Goal: Task Accomplishment & Management: Use online tool/utility

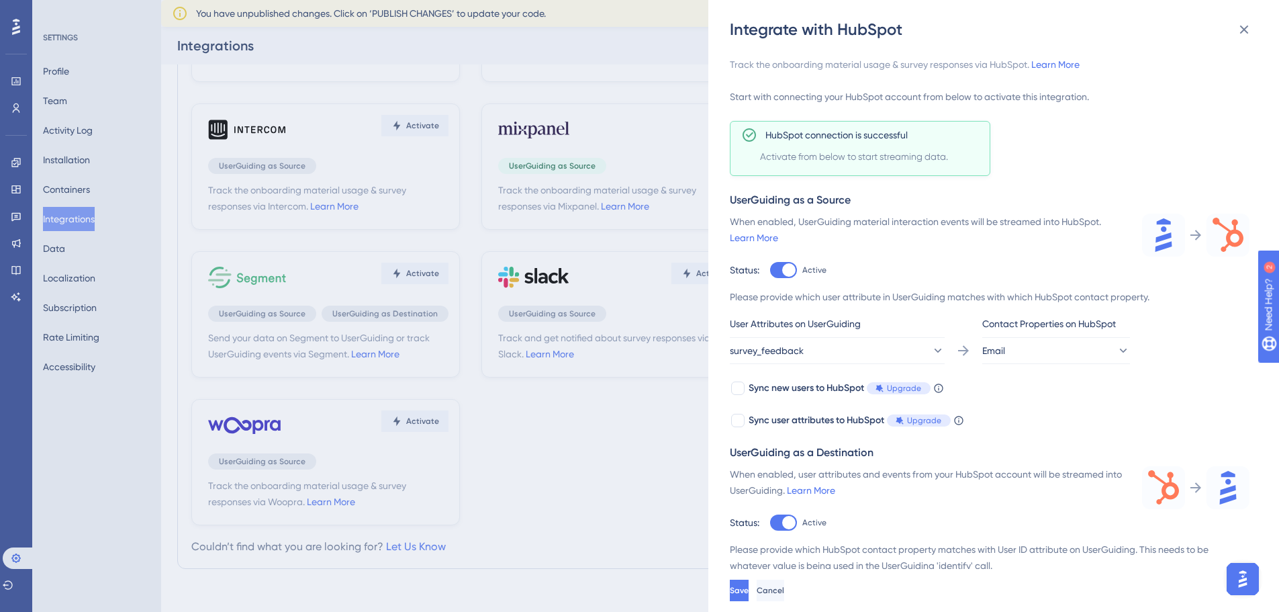
scroll to position [123, 0]
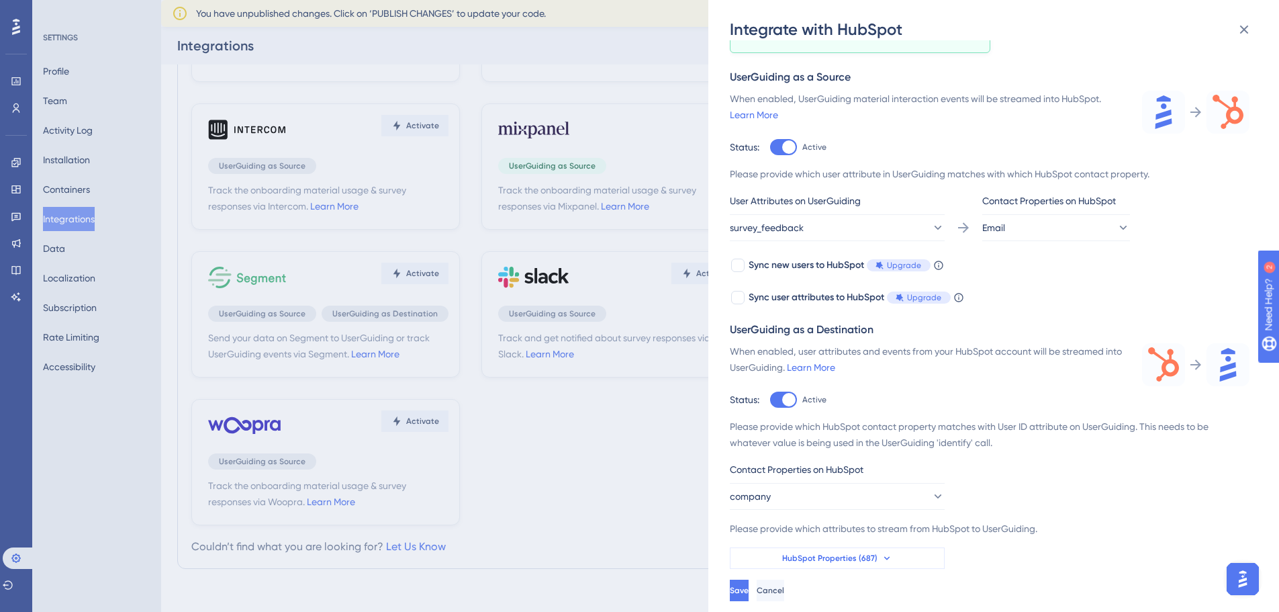
click at [800, 554] on span "HubSpot Properties (687)" at bounding box center [829, 558] width 95 height 11
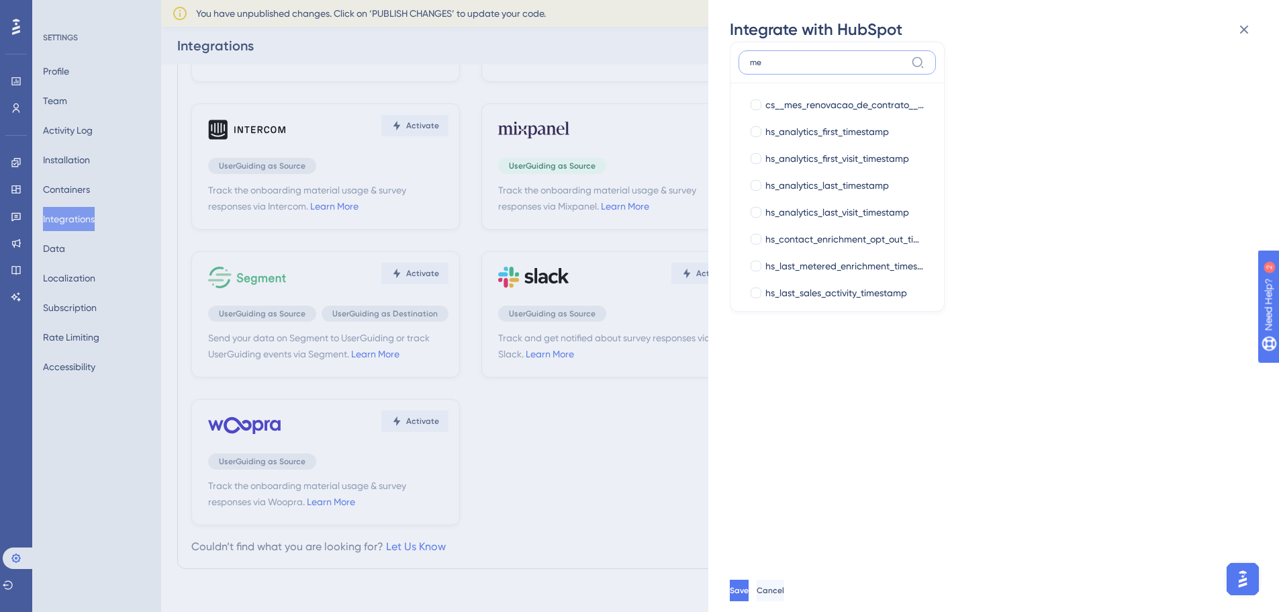
type input "m"
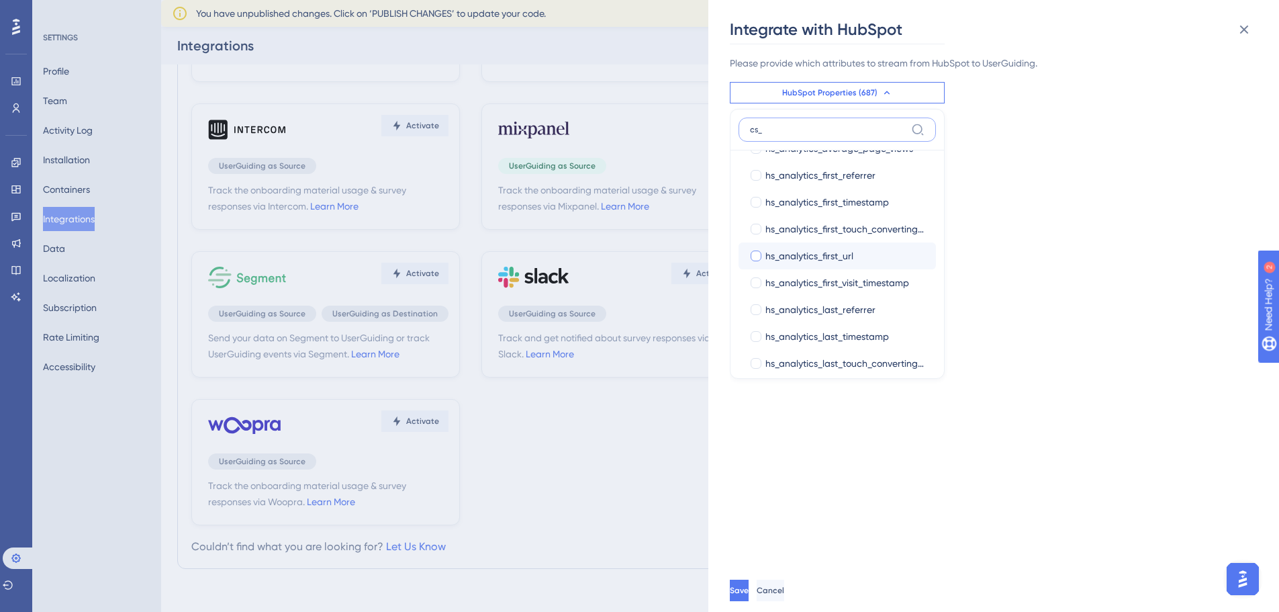
scroll to position [0, 0]
type input "cs_"
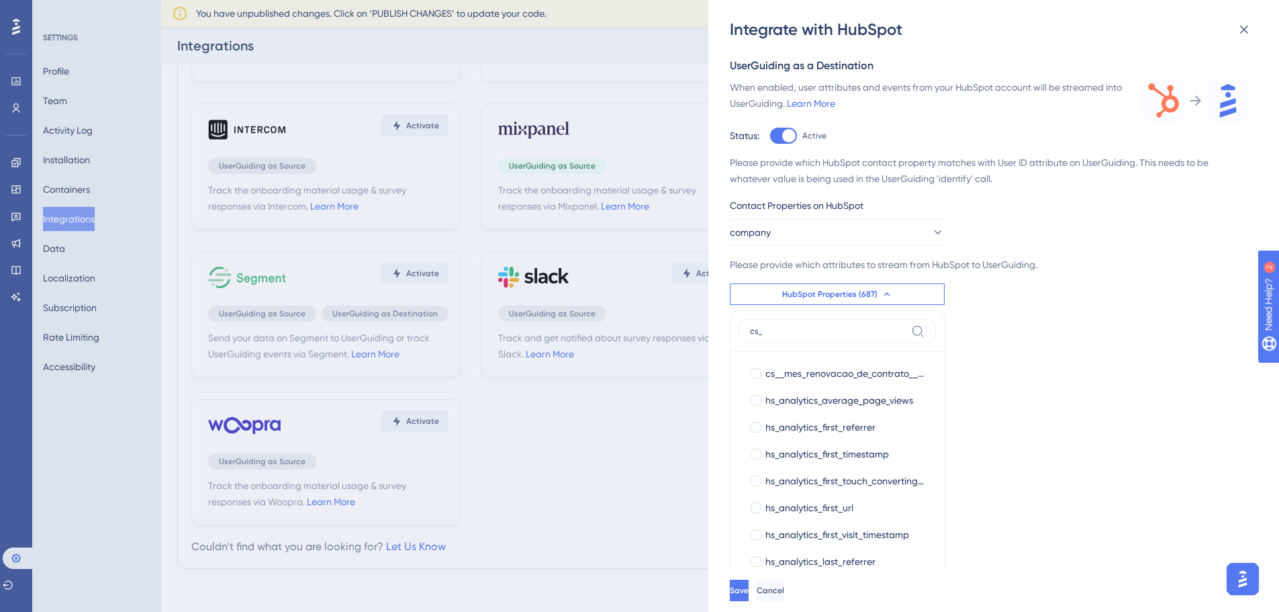
click at [1041, 359] on div "Track the onboarding material usage & survey responses via HubSpot. Learn More …" at bounding box center [1000, 304] width 541 height 528
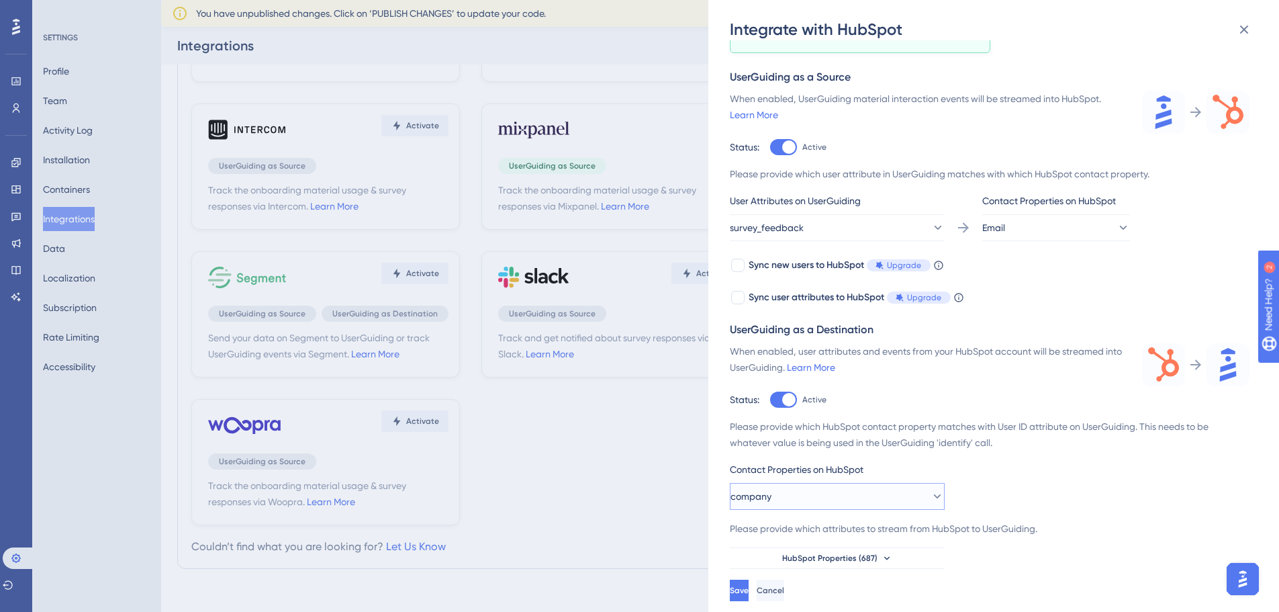
click at [904, 499] on button "company" at bounding box center [837, 496] width 215 height 27
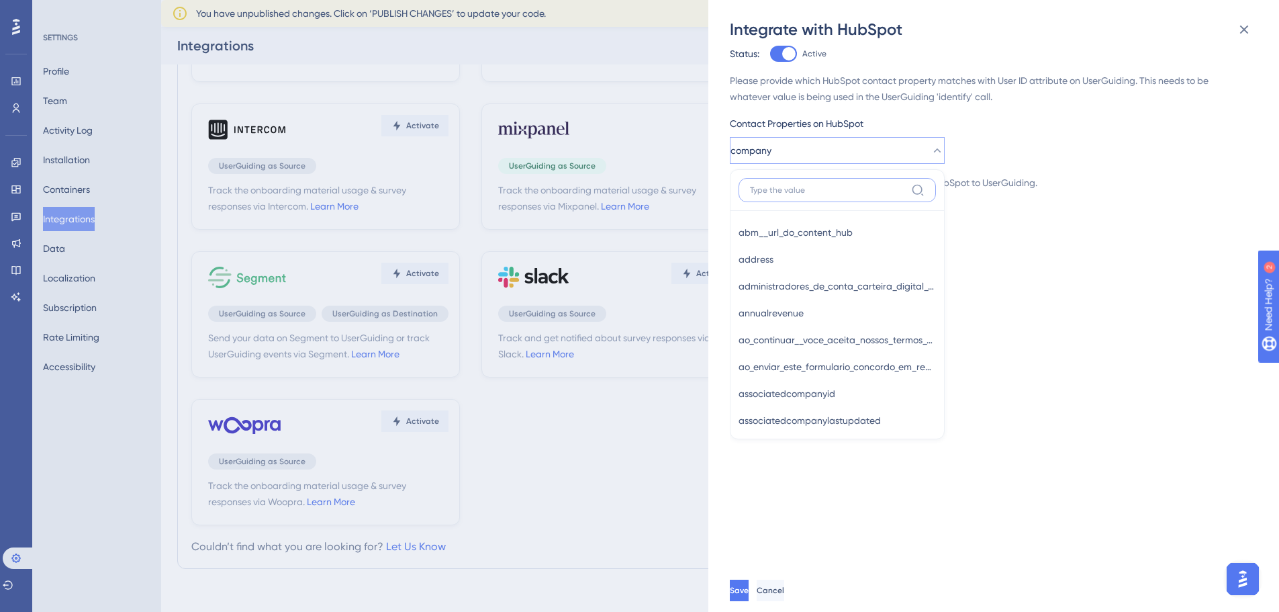
click at [792, 193] on input at bounding box center [828, 190] width 156 height 11
click at [832, 147] on button "company" at bounding box center [837, 150] width 215 height 27
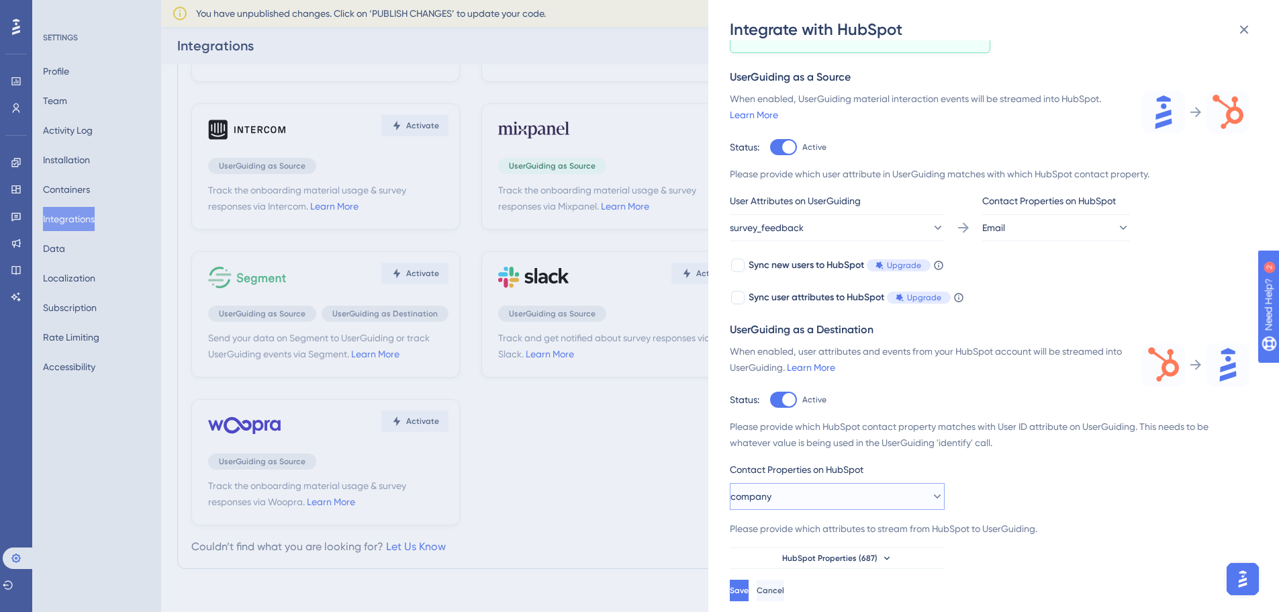
click at [814, 496] on button "company" at bounding box center [837, 496] width 215 height 27
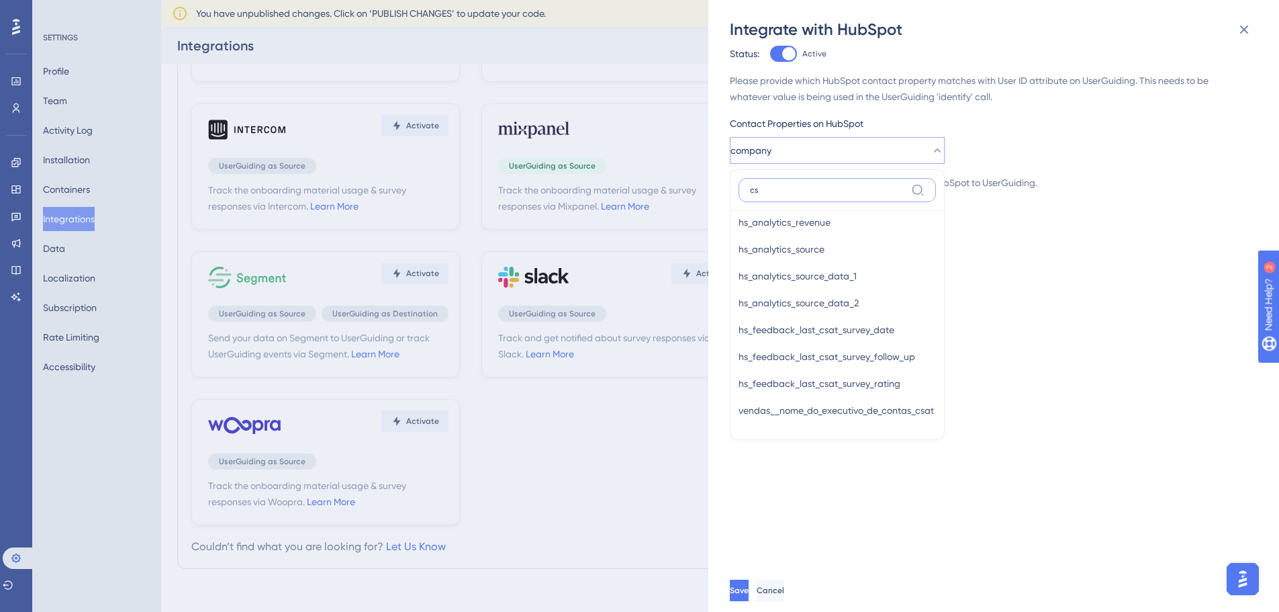
scroll to position [414, 0]
type input "cs"
click at [857, 547] on div "Track the onboarding material usage & survey responses via HubSpot. Learn More …" at bounding box center [1000, 304] width 541 height 528
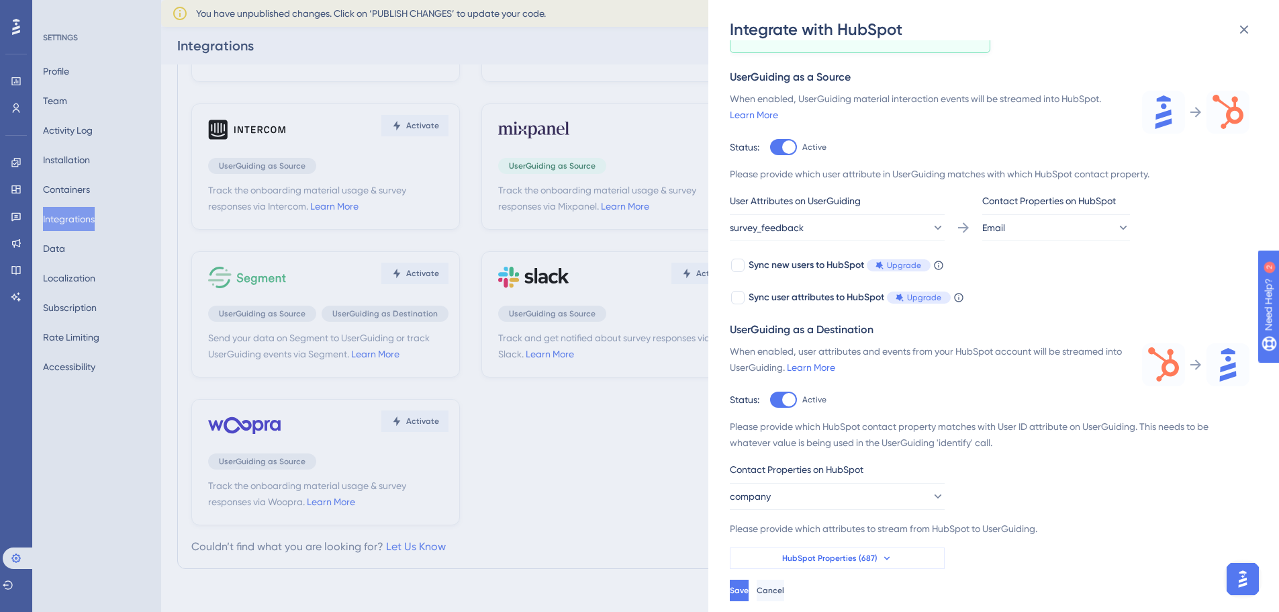
click at [818, 560] on span "HubSpot Properties (687)" at bounding box center [829, 558] width 95 height 11
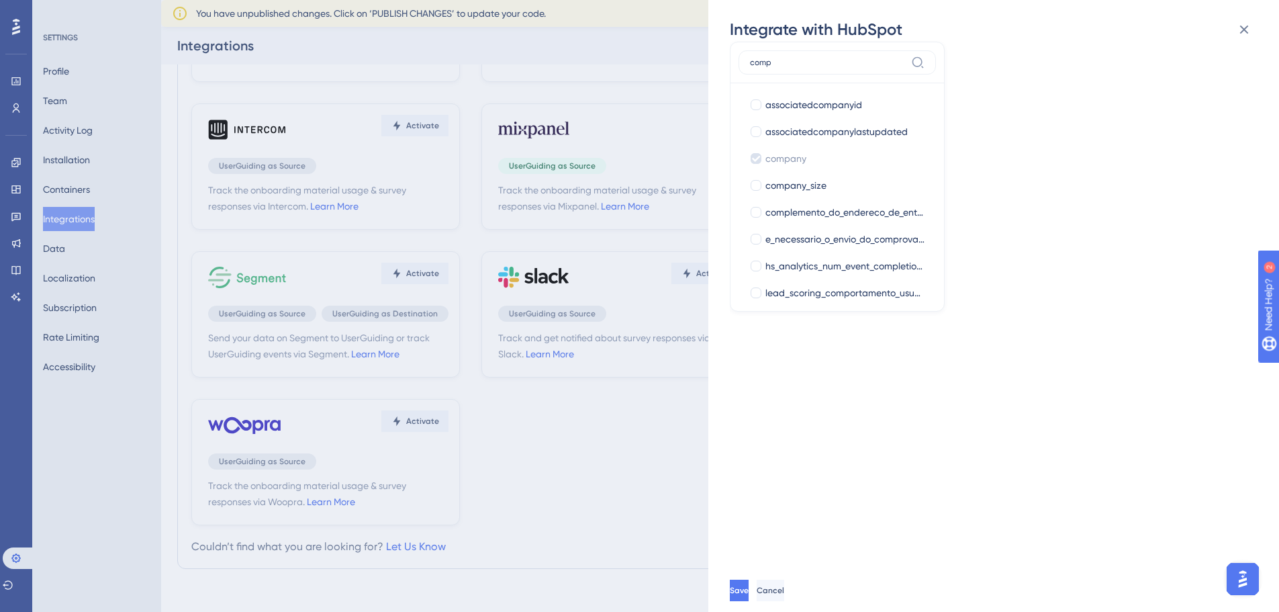
type input "comp"
click at [1080, 165] on div "Track the onboarding material usage & survey responses via HubSpot. Learn More …" at bounding box center [1000, 304] width 541 height 528
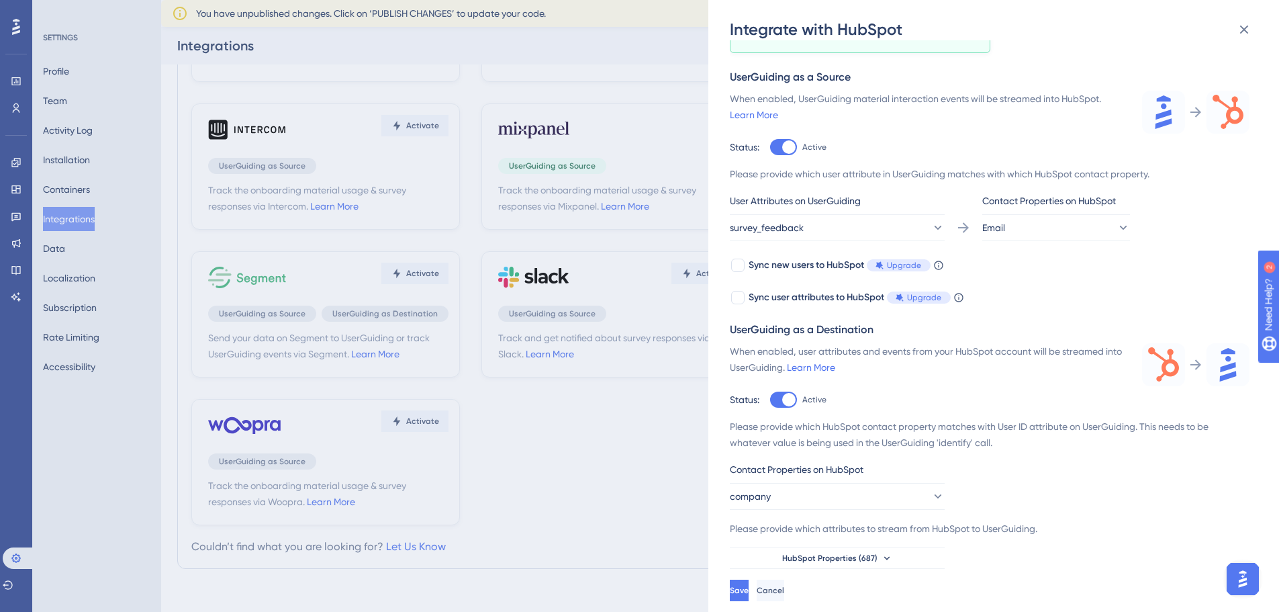
scroll to position [123, 0]
click at [848, 560] on span "HubSpot Properties (687)" at bounding box center [829, 558] width 95 height 11
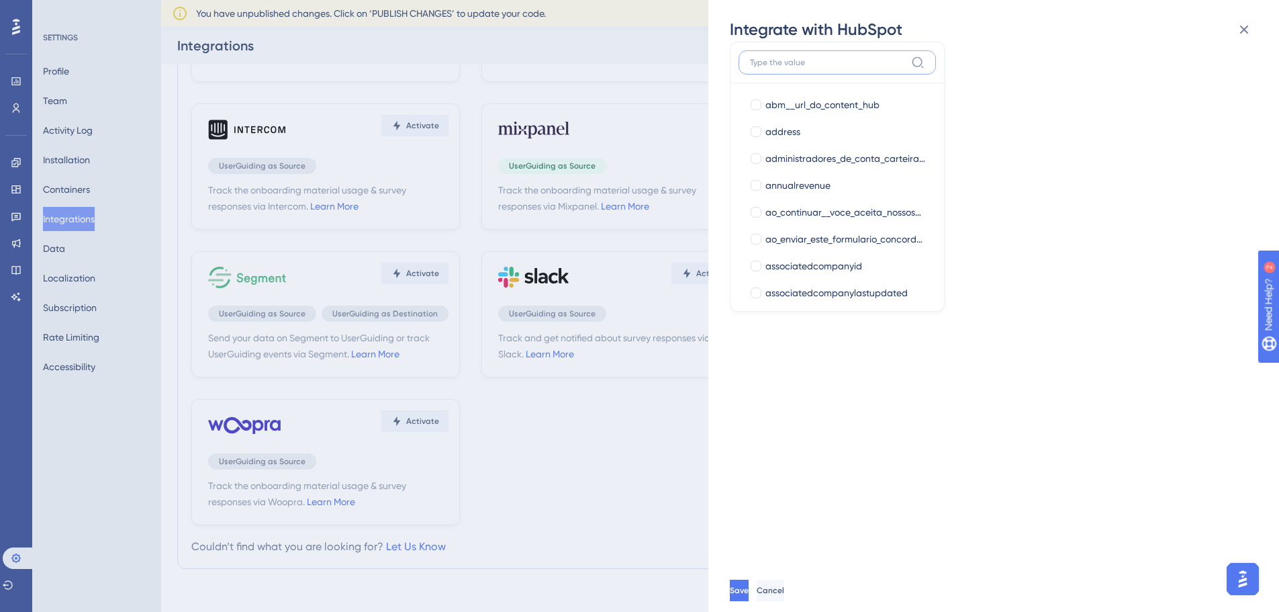
click at [771, 58] on input at bounding box center [828, 62] width 156 height 11
type input "c"
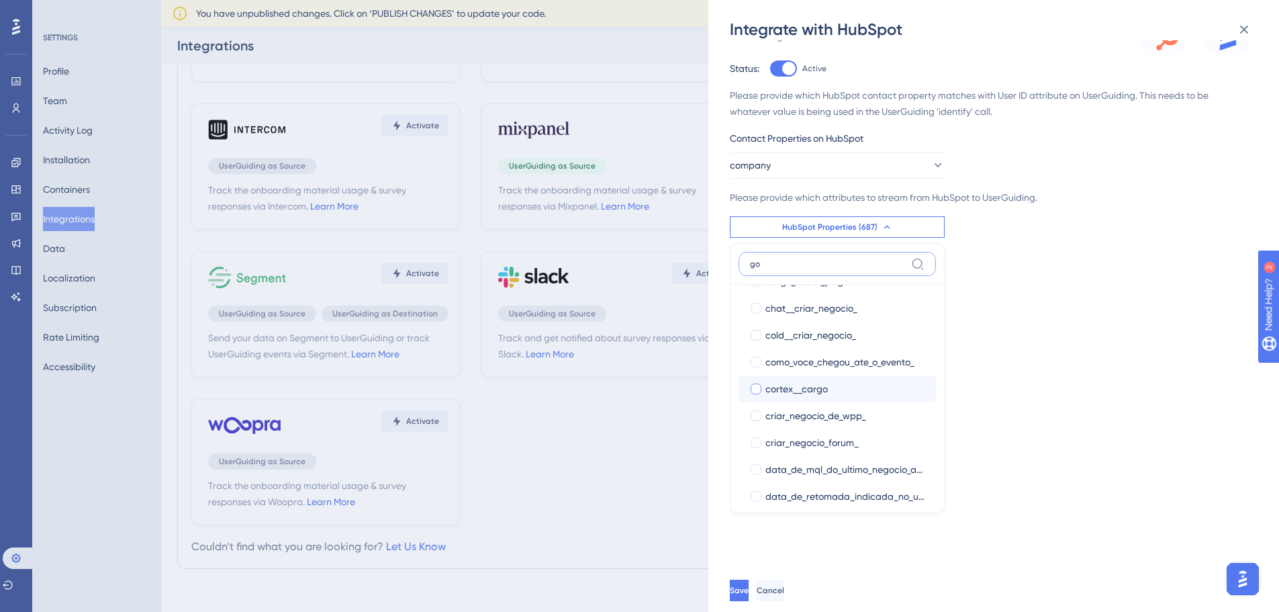
scroll to position [67, 0]
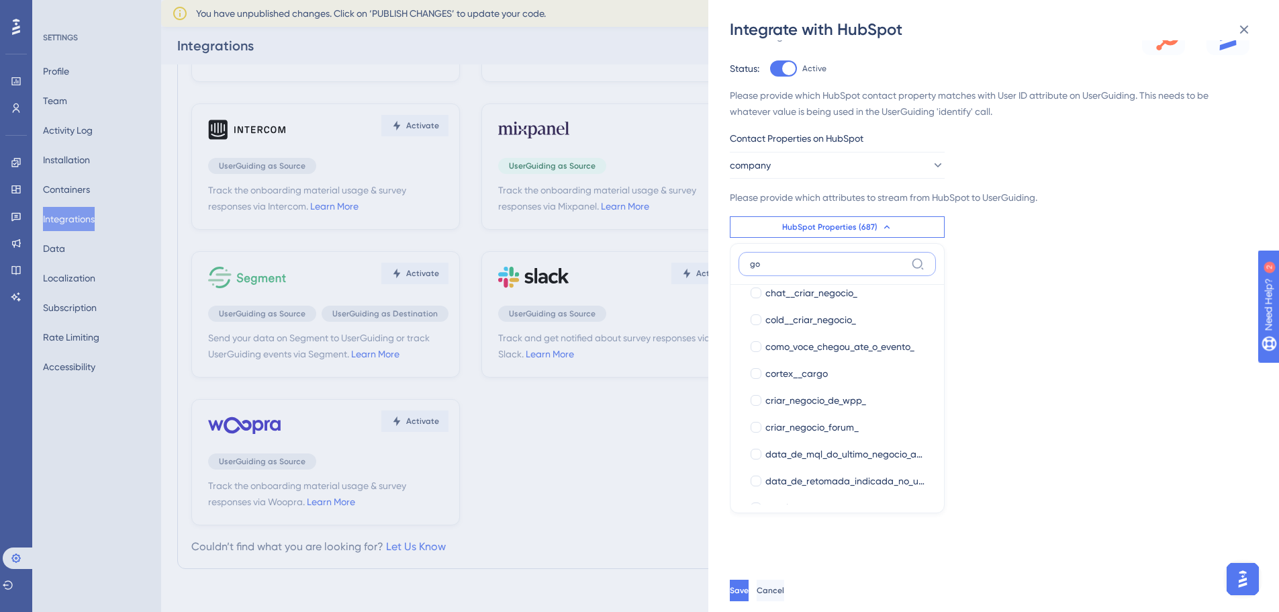
type input "go"
